Goal: Navigation & Orientation: Find specific page/section

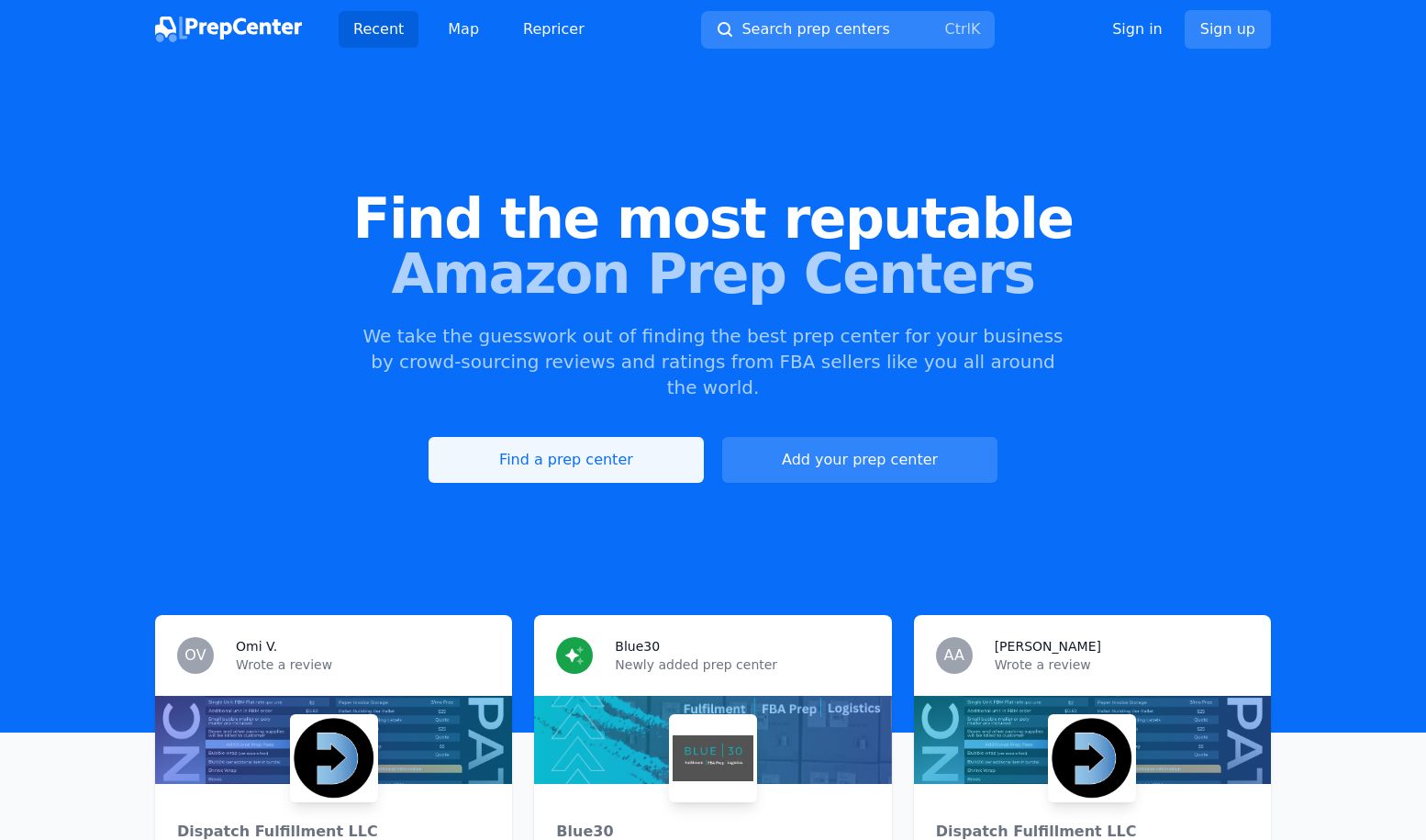
click at [589, 436] on link "Find a prep center" at bounding box center [567, 459] width 276 height 46
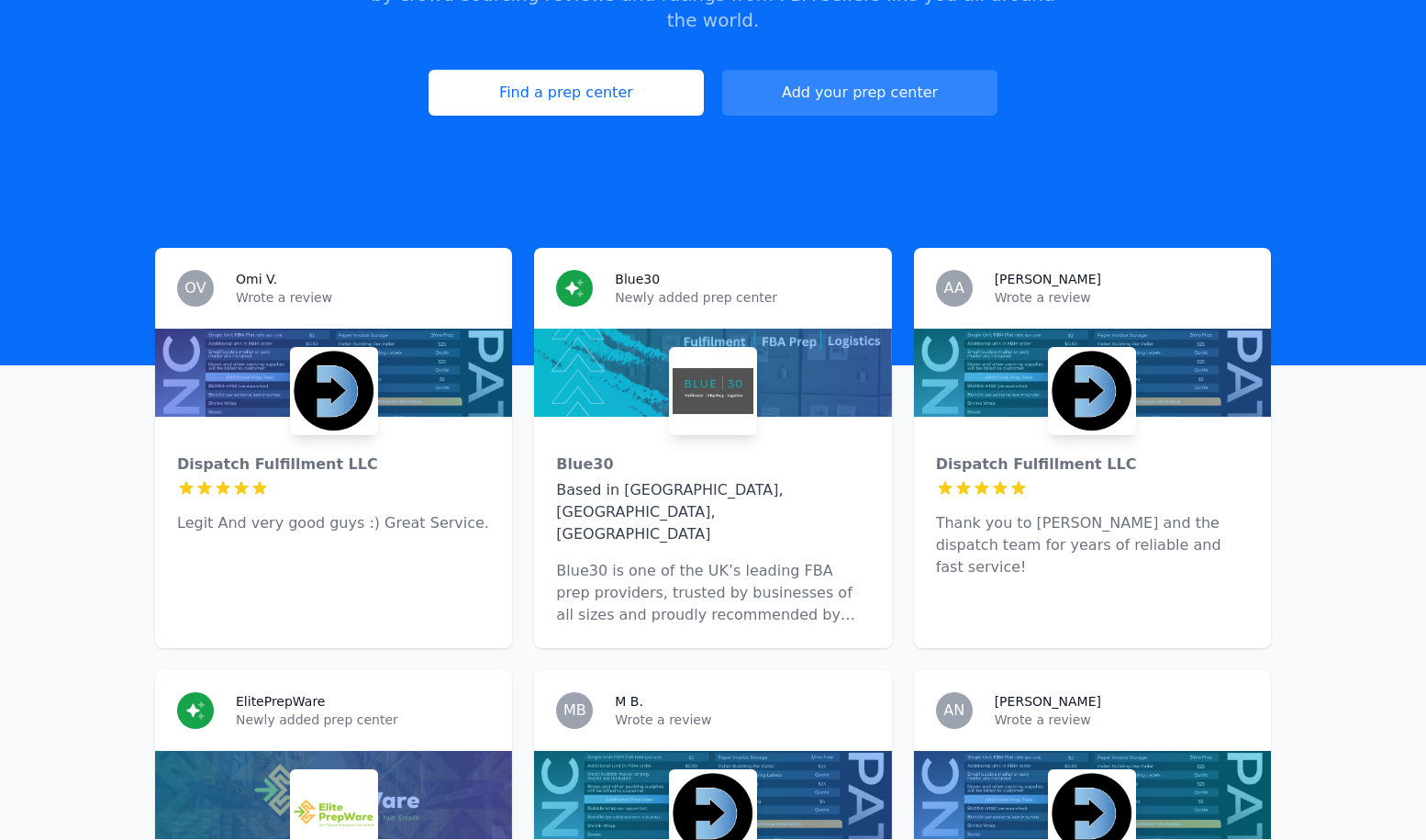
scroll to position [361, 0]
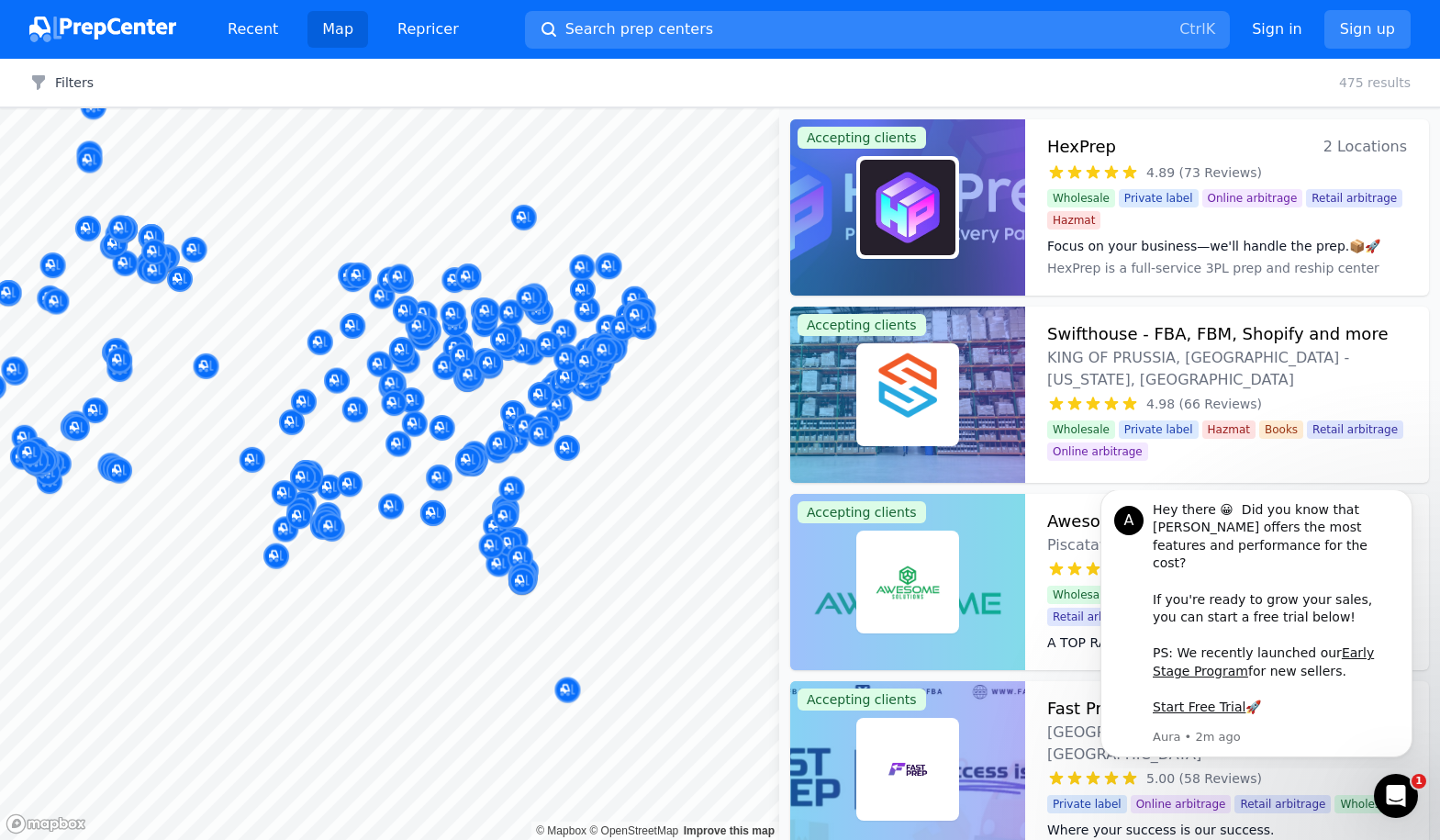
click at [550, 495] on body "Recent Map Repricer Search prep centers Ctrl K Open main menu Sign in Sign up F…" at bounding box center [720, 420] width 1440 height 840
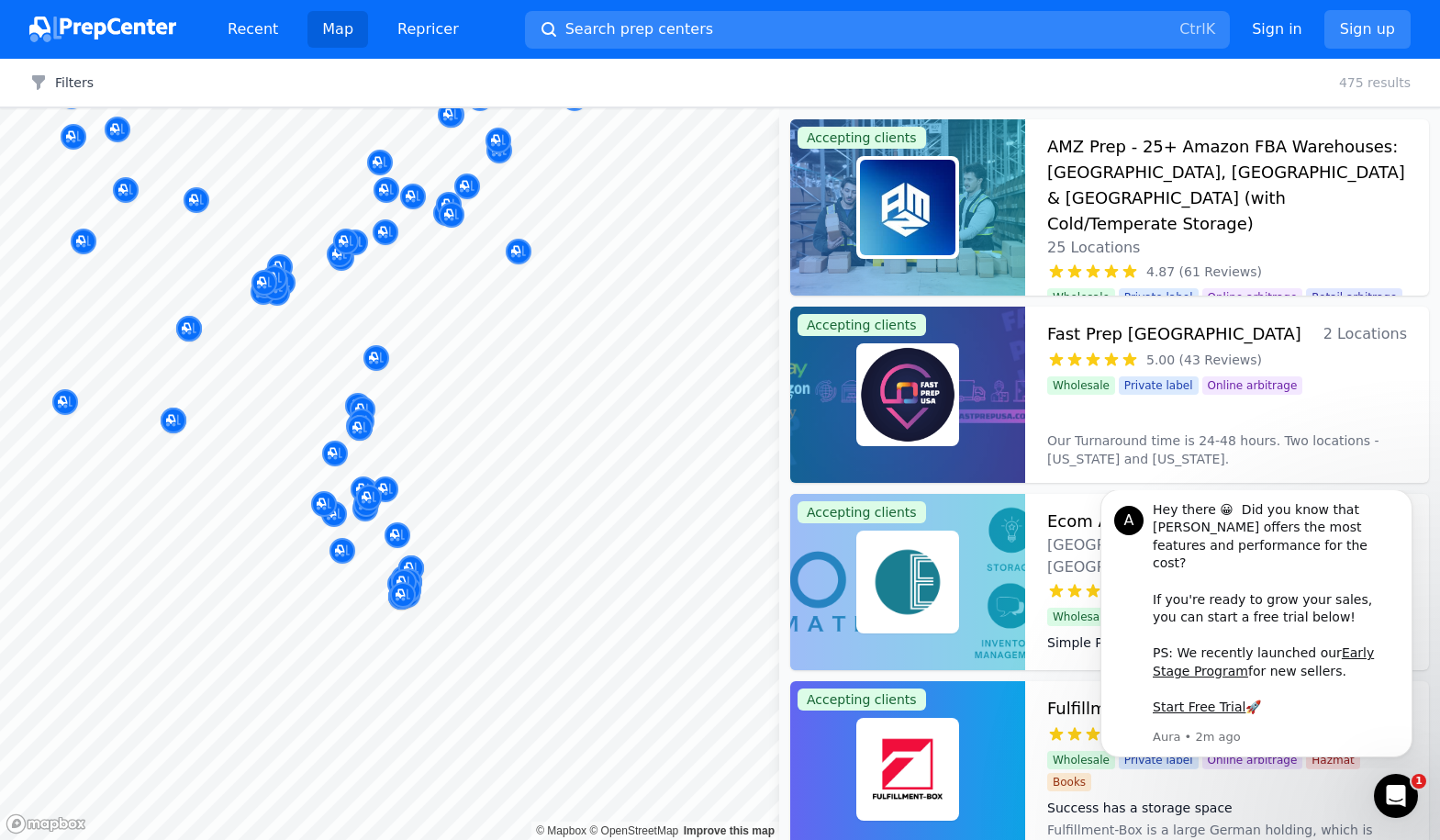
click at [464, 507] on div at bounding box center [503, 510] width 353 height 14
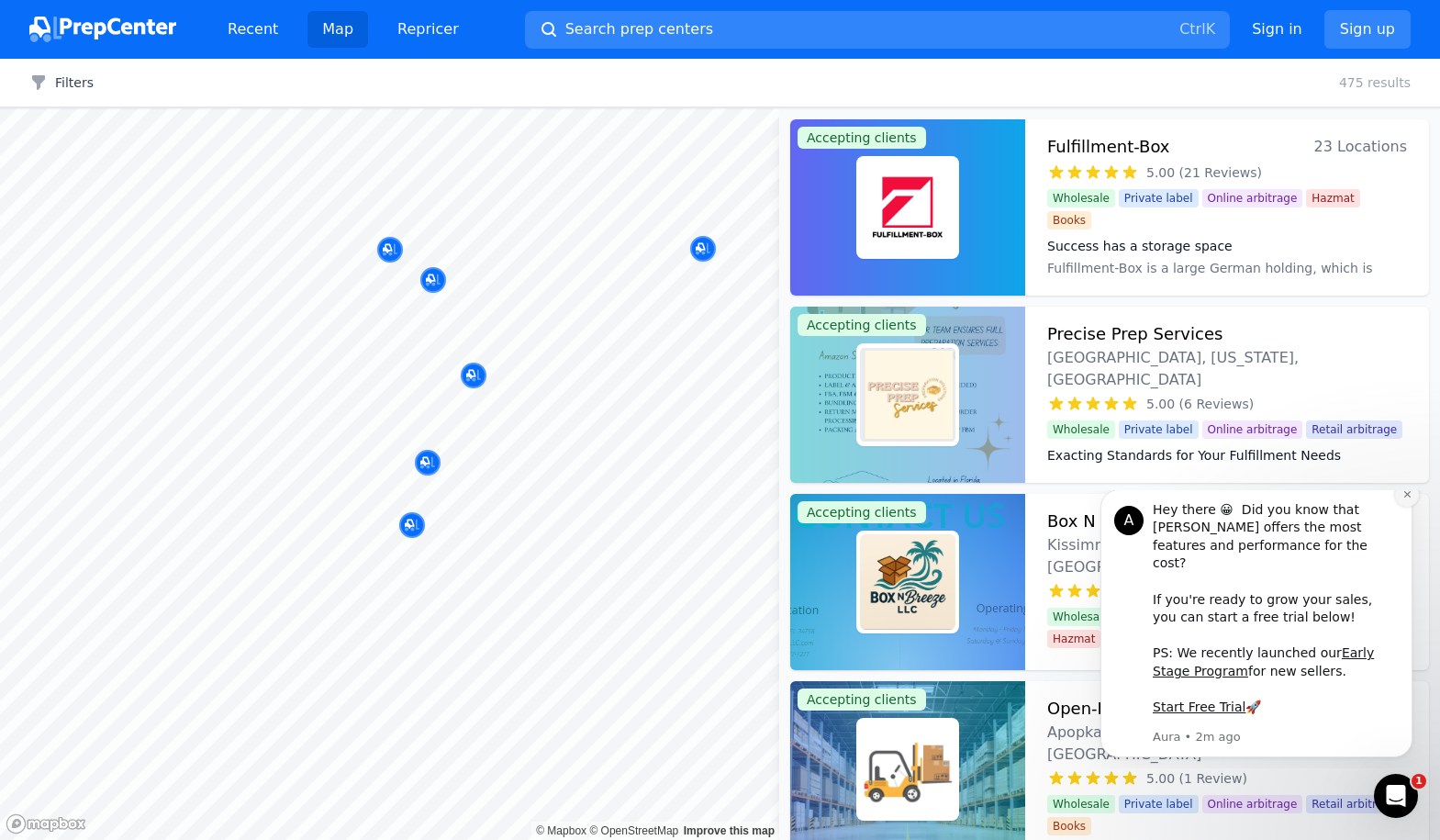
click at [1409, 499] on icon "Dismiss notification" at bounding box center [1407, 494] width 10 height 10
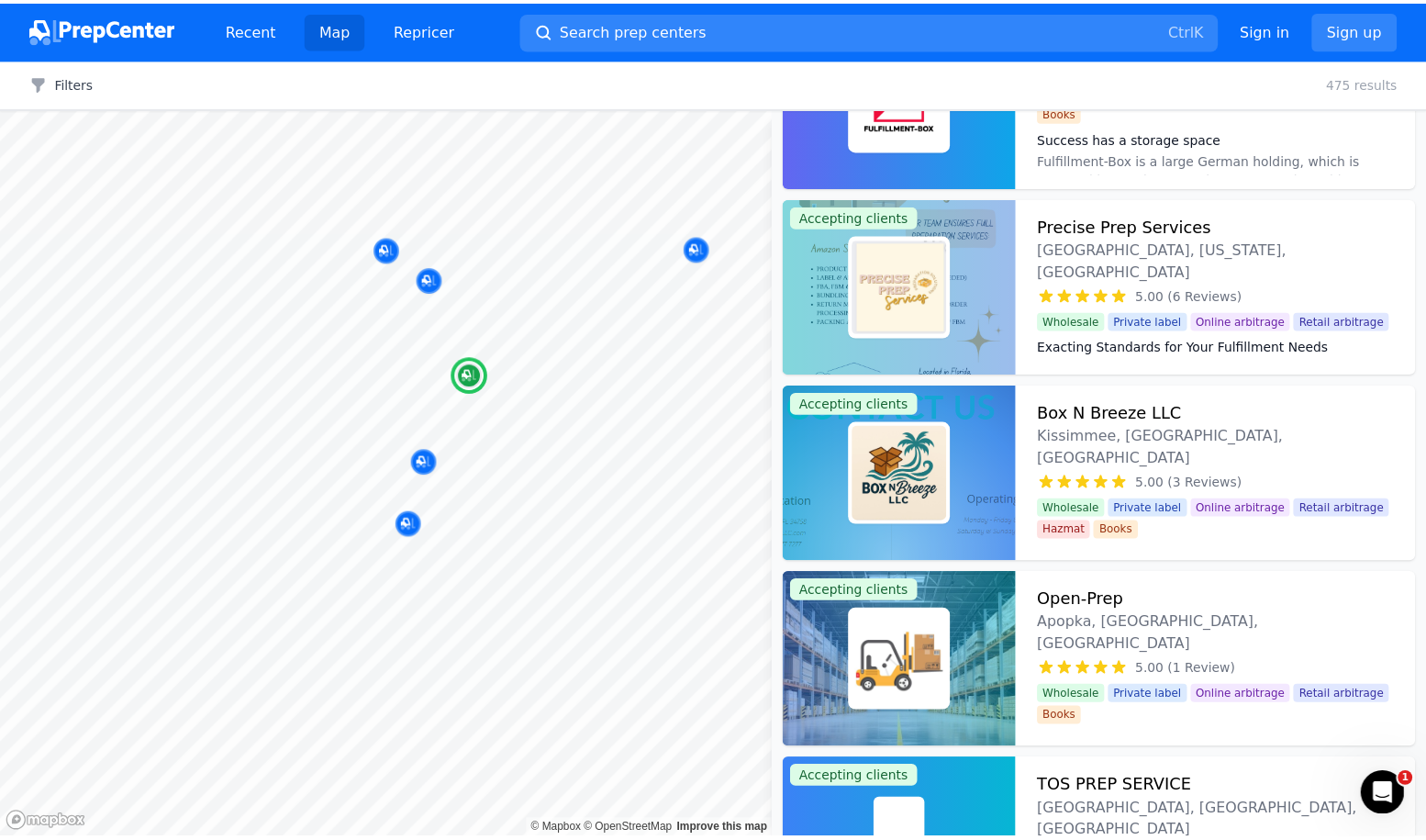
scroll to position [92, 0]
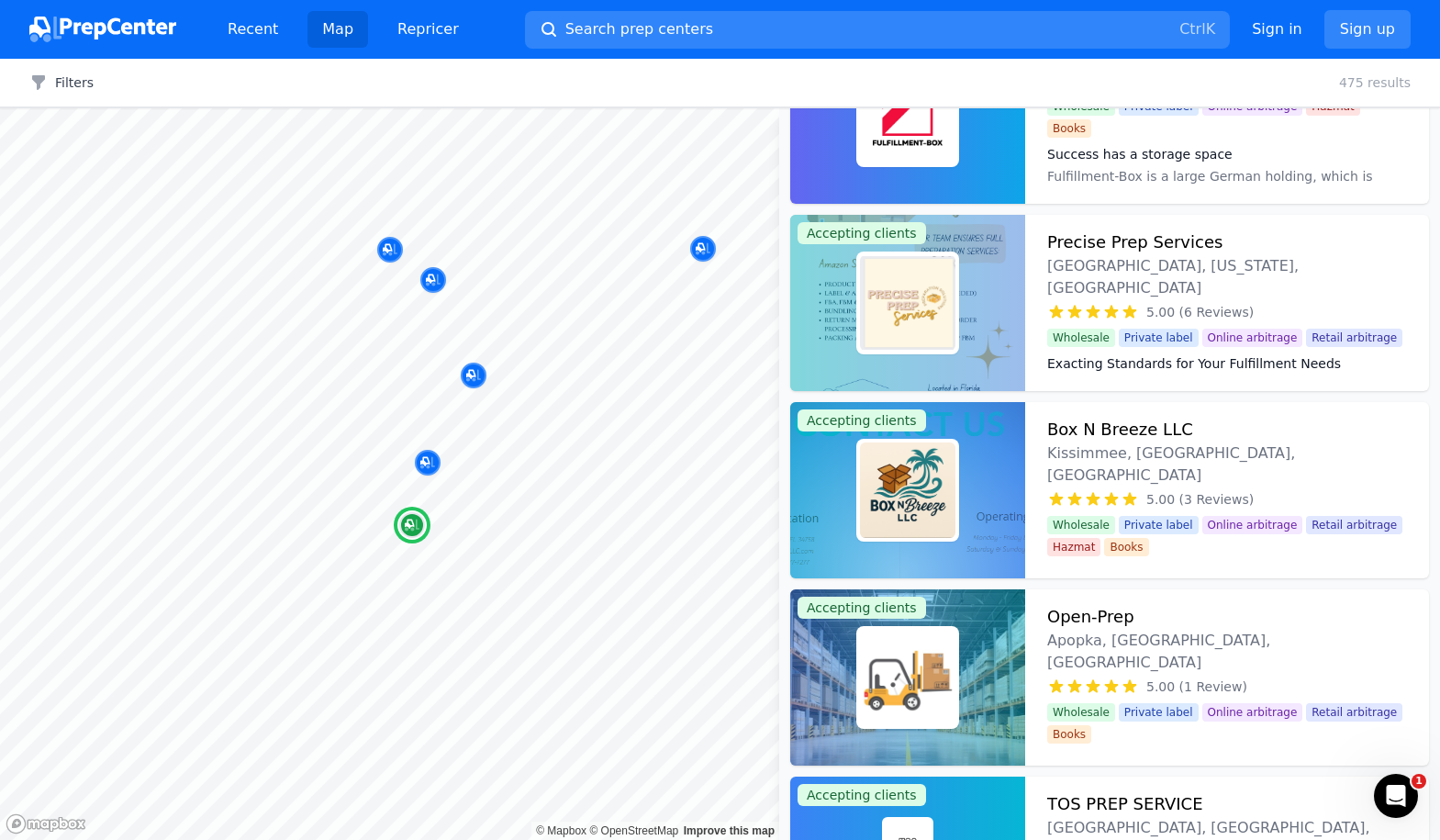
click at [930, 475] on img at bounding box center [907, 489] width 95 height 95
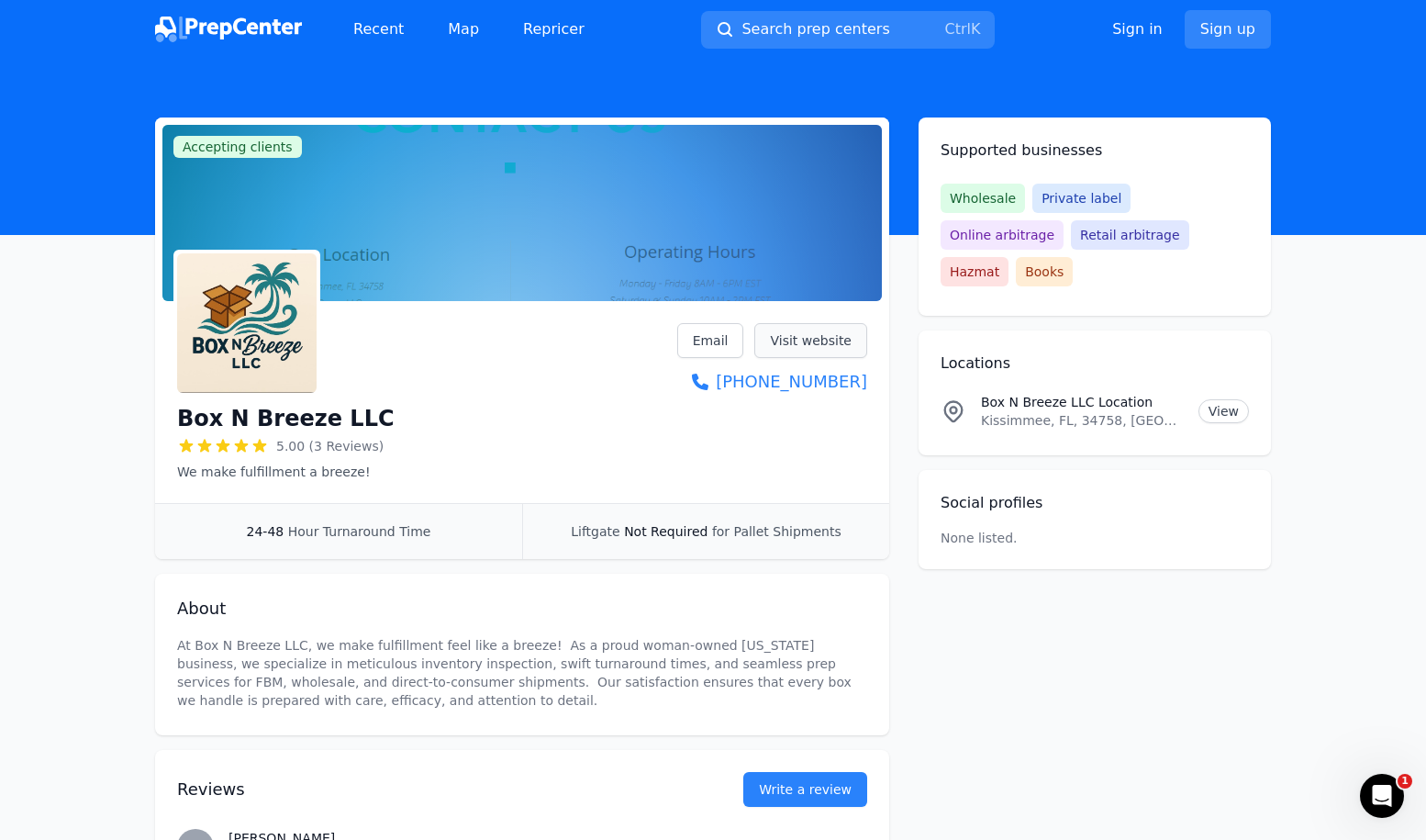
click at [828, 340] on link "Visit website" at bounding box center [810, 340] width 113 height 35
